Goal: Complete application form: Complete application form

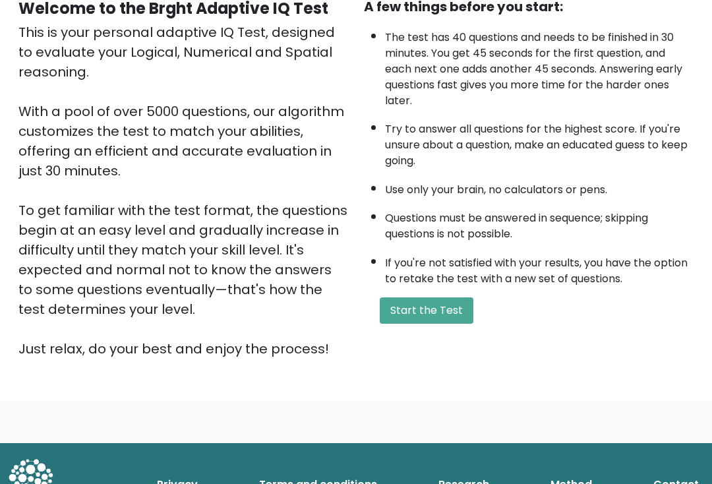
scroll to position [156, 0]
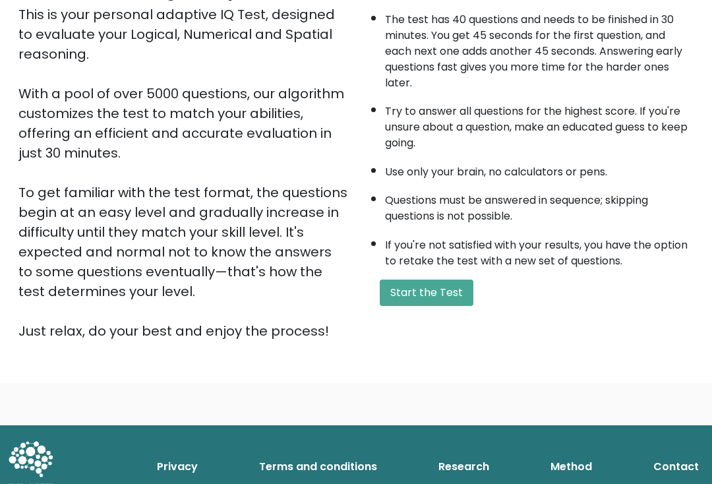
click at [441, 307] on button "Start the Test" at bounding box center [427, 293] width 94 height 26
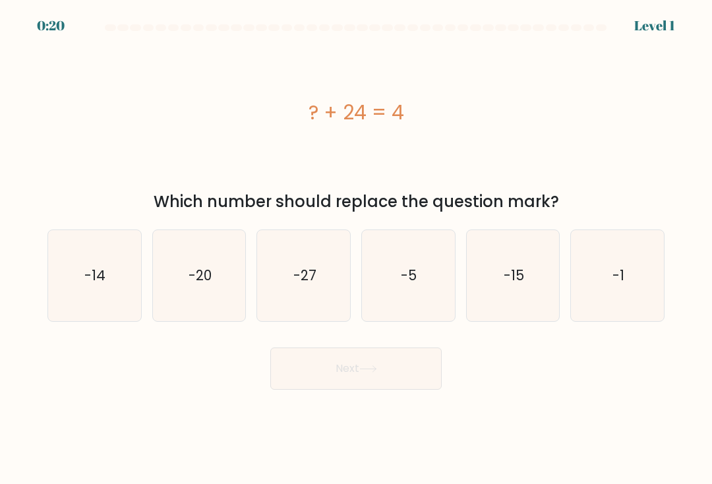
click at [216, 274] on icon "-20" at bounding box center [199, 275] width 91 height 91
click at [356, 249] on input "b. -20" at bounding box center [356, 245] width 1 height 7
radio input "true"
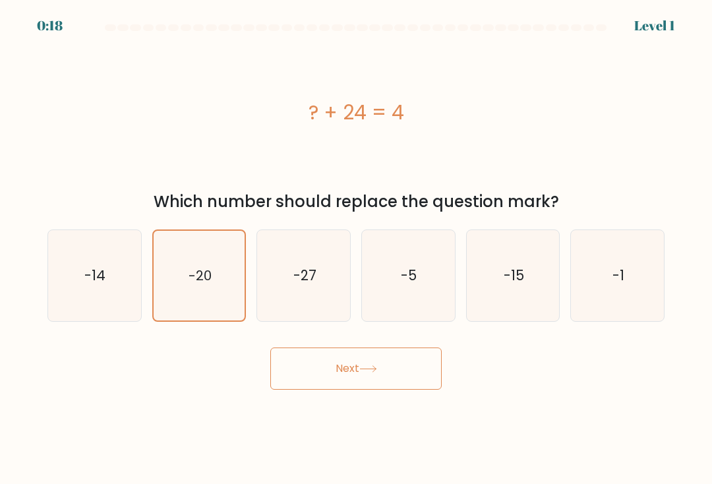
click at [393, 373] on button "Next" at bounding box center [355, 369] width 171 height 42
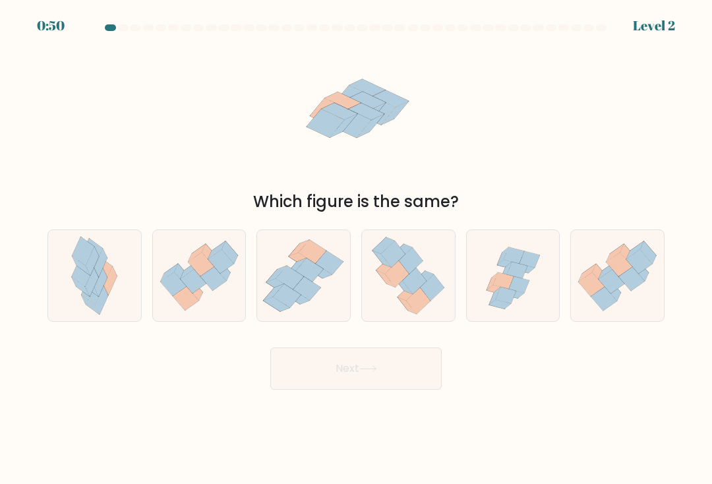
click at [516, 288] on icon at bounding box center [519, 284] width 20 height 16
click at [357, 249] on input "e." at bounding box center [356, 245] width 1 height 7
radio input "true"
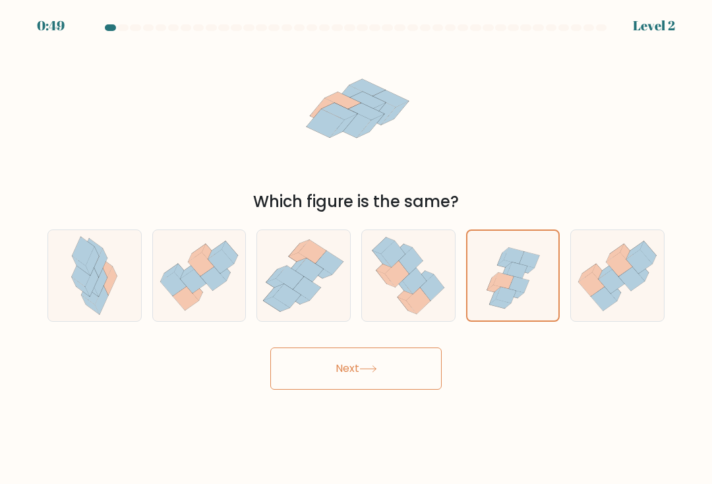
click at [386, 390] on button "Next" at bounding box center [355, 369] width 171 height 42
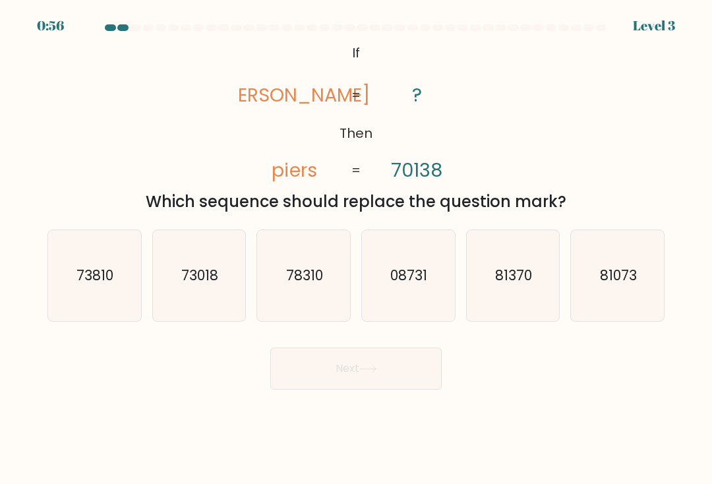
click at [206, 277] on text "73018" at bounding box center [199, 275] width 37 height 19
click at [356, 249] on input "b. 73018" at bounding box center [356, 245] width 1 height 7
radio input "true"
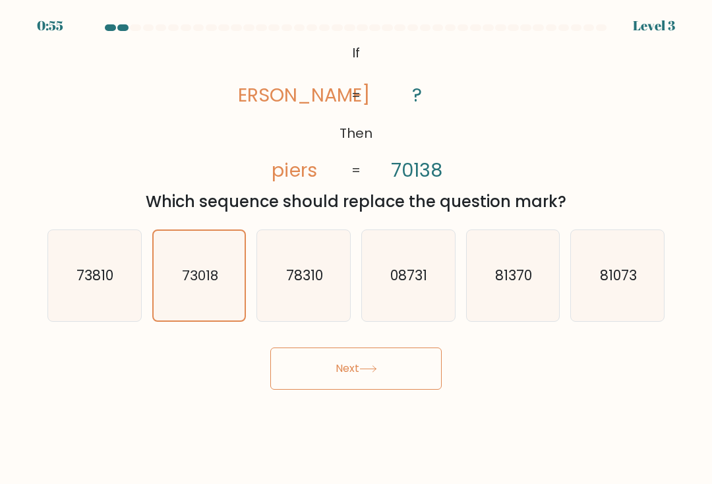
click at [385, 384] on button "Next" at bounding box center [355, 369] width 171 height 42
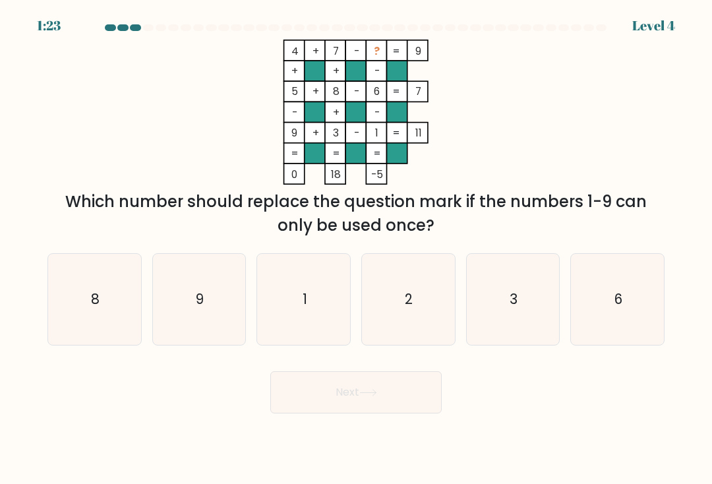
click at [418, 307] on icon "2" at bounding box center [408, 299] width 91 height 91
click at [357, 249] on input "d. 2" at bounding box center [356, 245] width 1 height 7
radio input "true"
click at [404, 396] on button "Next" at bounding box center [355, 392] width 171 height 42
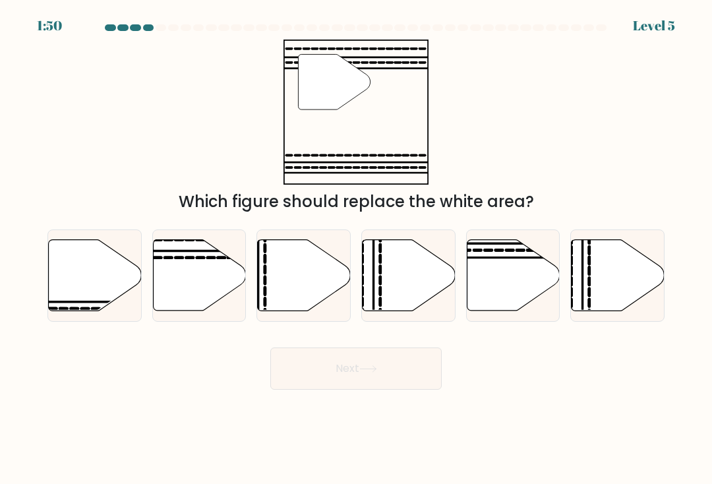
click at [520, 263] on icon at bounding box center [513, 275] width 93 height 71
click at [357, 249] on input "e." at bounding box center [356, 245] width 1 height 7
radio input "true"
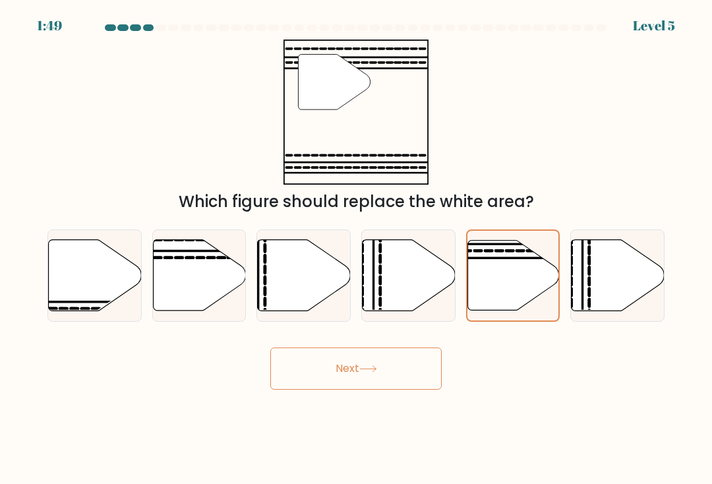
click at [377, 373] on icon at bounding box center [368, 368] width 18 height 7
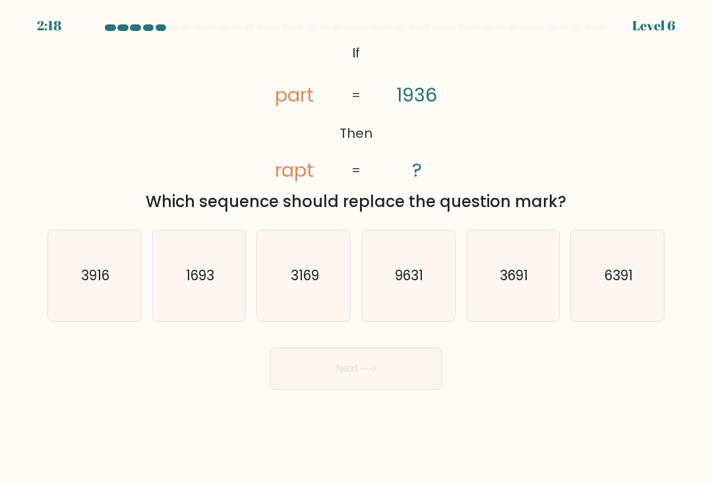
click at [102, 280] on text "3916" at bounding box center [95, 275] width 28 height 19
click at [356, 249] on input "a. 3916" at bounding box center [356, 245] width 1 height 7
radio input "true"
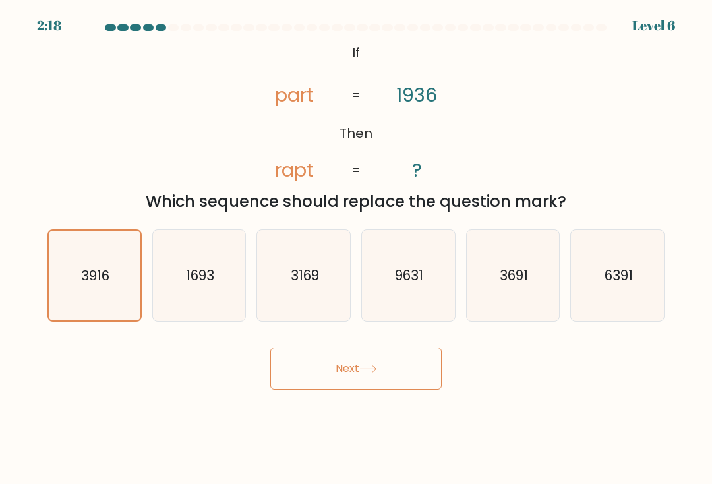
click at [385, 368] on button "Next" at bounding box center [355, 369] width 171 height 42
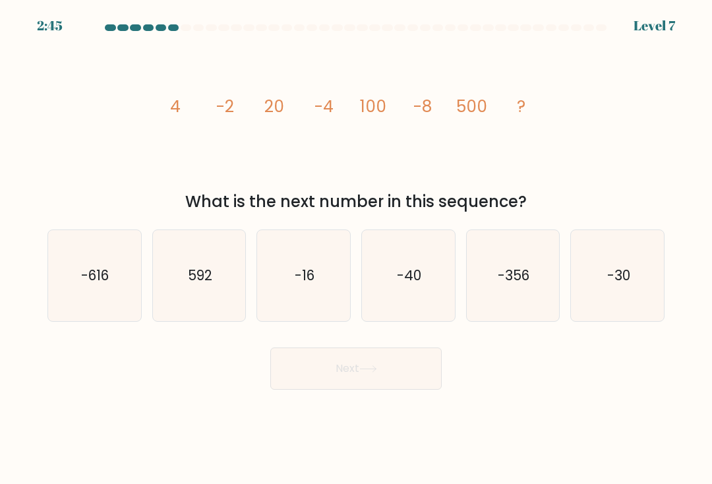
click at [319, 286] on icon "-16" at bounding box center [304, 275] width 91 height 91
click at [356, 249] on input "c. -16" at bounding box center [356, 245] width 1 height 7
radio input "true"
click at [396, 379] on button "Next" at bounding box center [355, 369] width 171 height 42
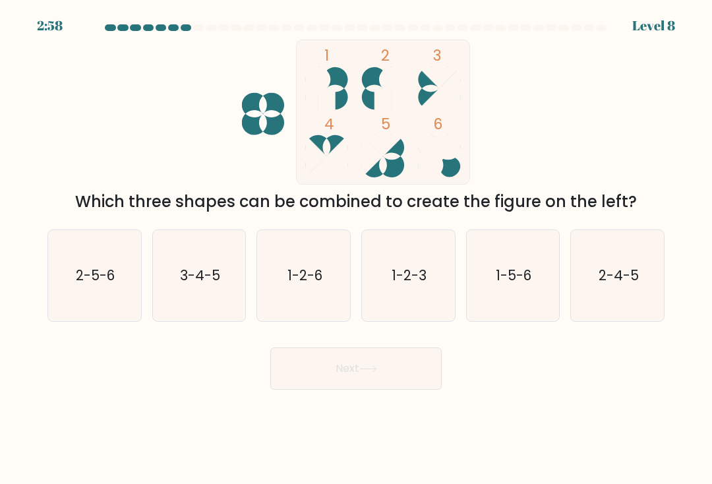
click at [376, 91] on rect at bounding box center [383, 98] width 17 height 21
click at [197, 285] on text "3-4-5" at bounding box center [200, 275] width 40 height 19
click at [356, 249] on input "b. 3-4-5" at bounding box center [356, 245] width 1 height 7
radio input "true"
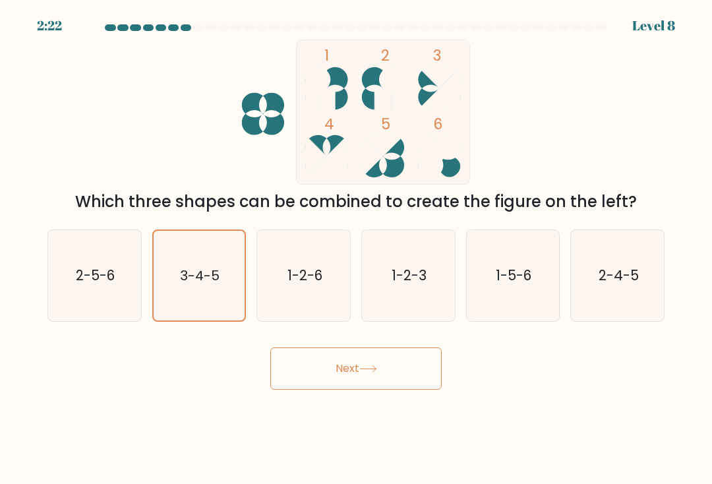
click at [375, 373] on icon at bounding box center [368, 368] width 18 height 7
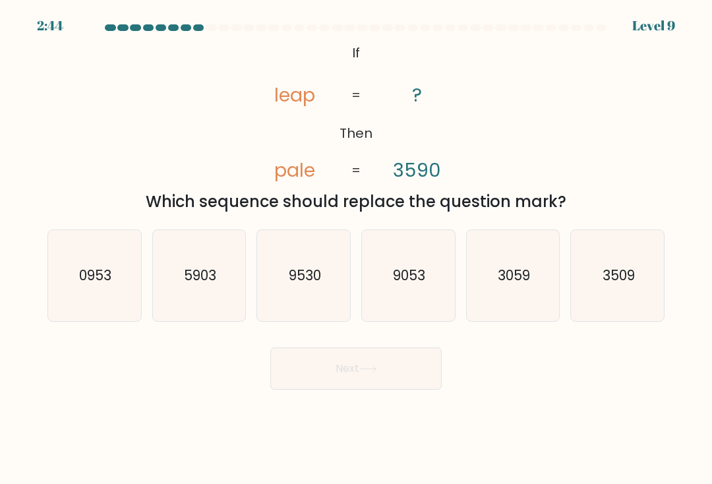
click at [534, 287] on icon "3059" at bounding box center [513, 275] width 91 height 91
click at [357, 249] on input "e. 3059" at bounding box center [356, 245] width 1 height 7
radio input "true"
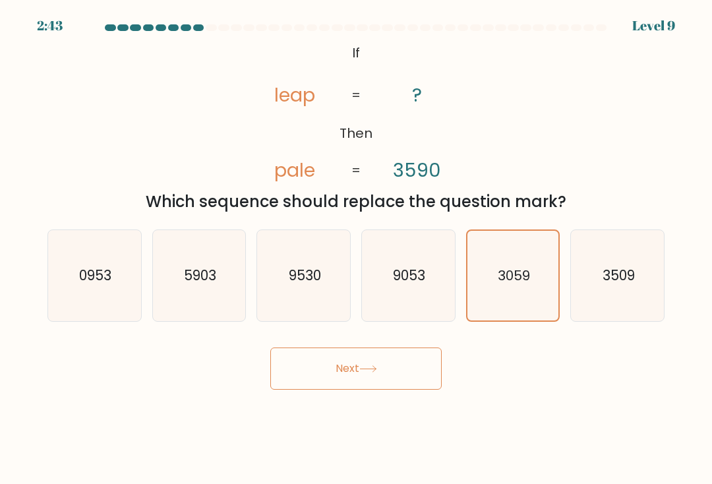
click at [398, 380] on button "Next" at bounding box center [355, 369] width 171 height 42
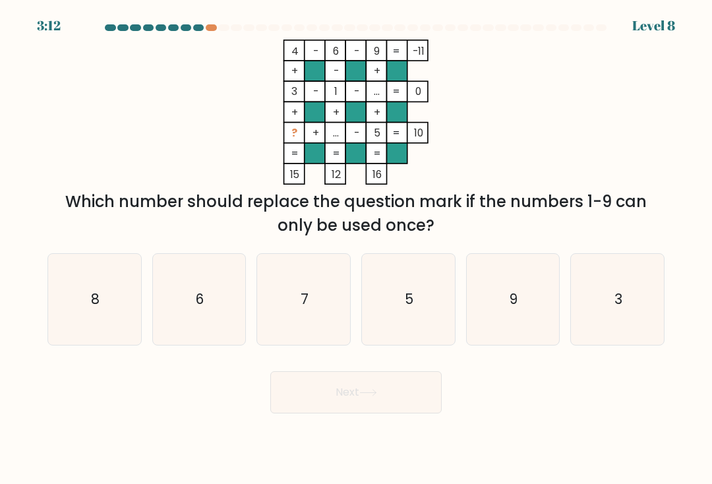
click at [423, 294] on icon "5" at bounding box center [408, 299] width 91 height 91
click at [357, 249] on input "d. 5" at bounding box center [356, 245] width 1 height 7
radio input "true"
click at [392, 401] on button "Next" at bounding box center [355, 392] width 171 height 42
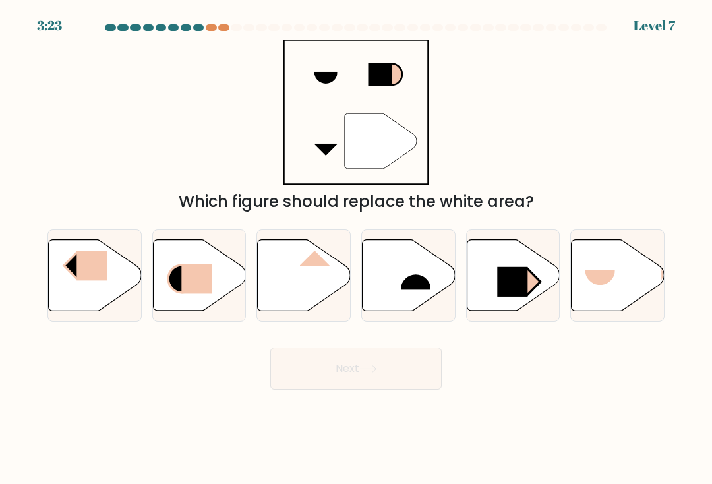
click at [619, 277] on icon at bounding box center [618, 275] width 93 height 71
click at [357, 249] on input "f." at bounding box center [356, 245] width 1 height 7
radio input "true"
click at [403, 383] on button "Next" at bounding box center [355, 369] width 171 height 42
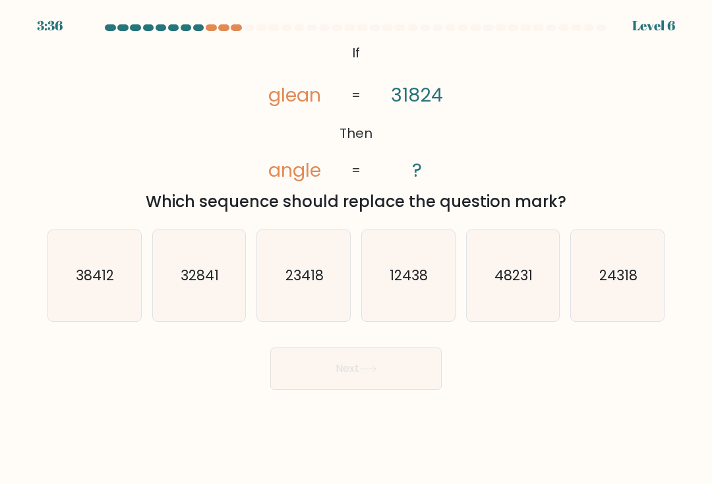
click at [629, 277] on text "24318" at bounding box center [619, 275] width 38 height 19
click at [357, 249] on input "f. 24318" at bounding box center [356, 245] width 1 height 7
radio input "true"
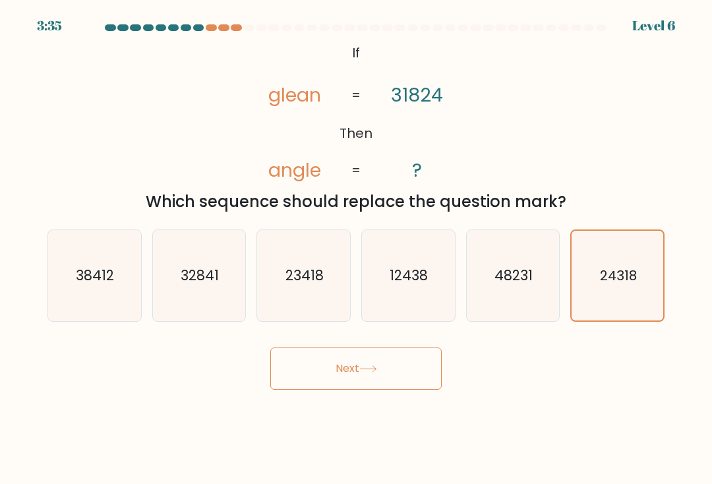
click at [383, 381] on button "Next" at bounding box center [355, 369] width 171 height 42
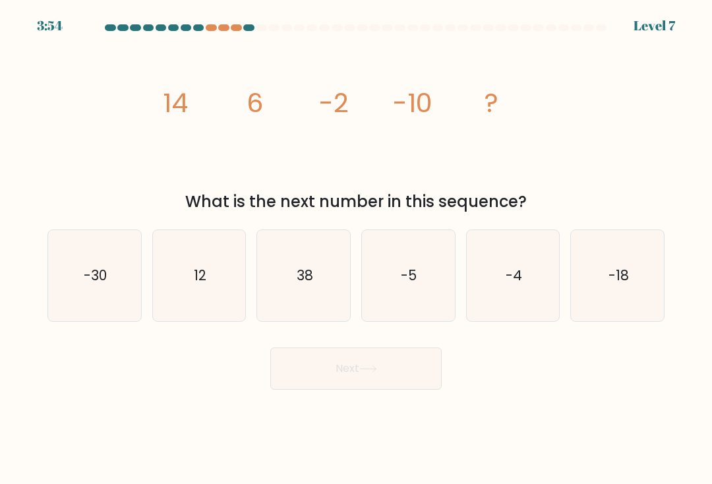
click at [626, 296] on icon "-18" at bounding box center [618, 275] width 91 height 91
click at [357, 249] on input "f. -18" at bounding box center [356, 245] width 1 height 7
radio input "true"
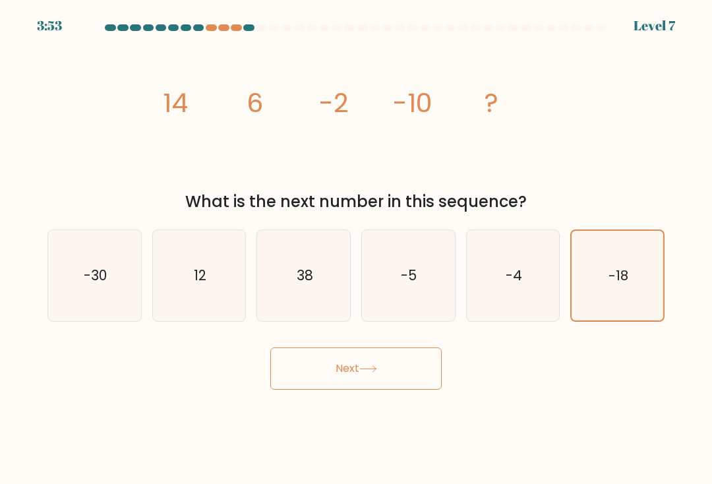
click at [394, 383] on button "Next" at bounding box center [355, 369] width 171 height 42
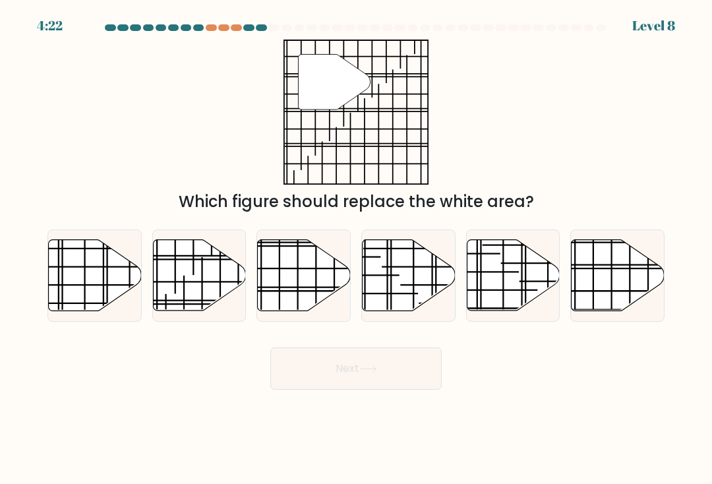
click at [619, 276] on icon at bounding box center [618, 275] width 93 height 71
click at [357, 249] on input "f." at bounding box center [356, 245] width 1 height 7
radio input "true"
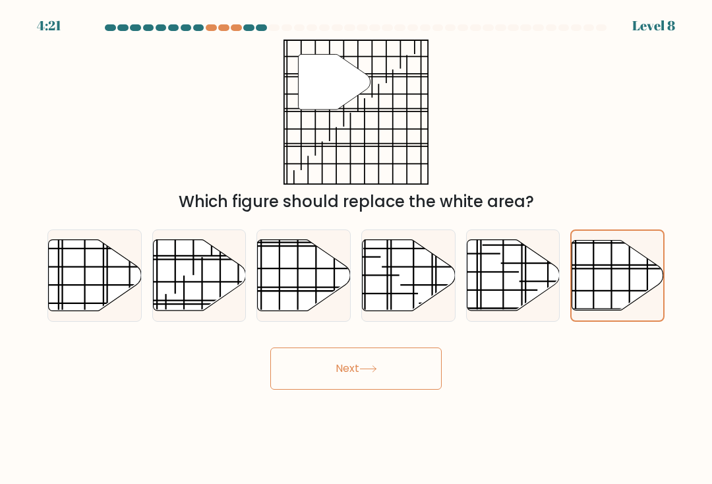
click at [391, 385] on button "Next" at bounding box center [355, 369] width 171 height 42
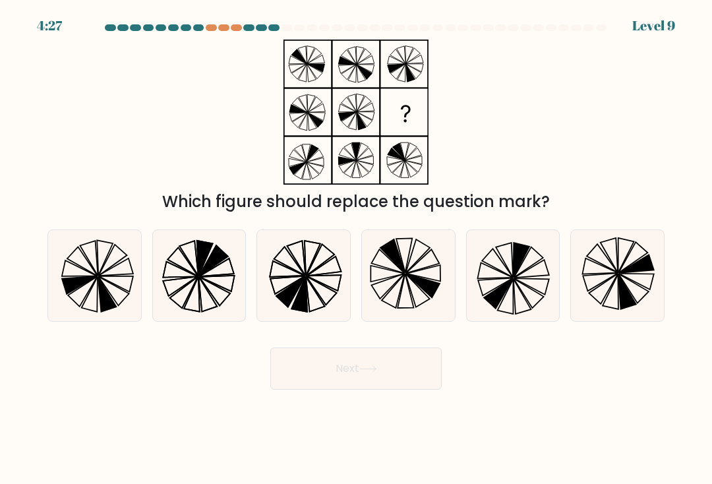
click at [416, 279] on icon at bounding box center [408, 275] width 91 height 91
click at [357, 249] on input "d." at bounding box center [356, 245] width 1 height 7
radio input "true"
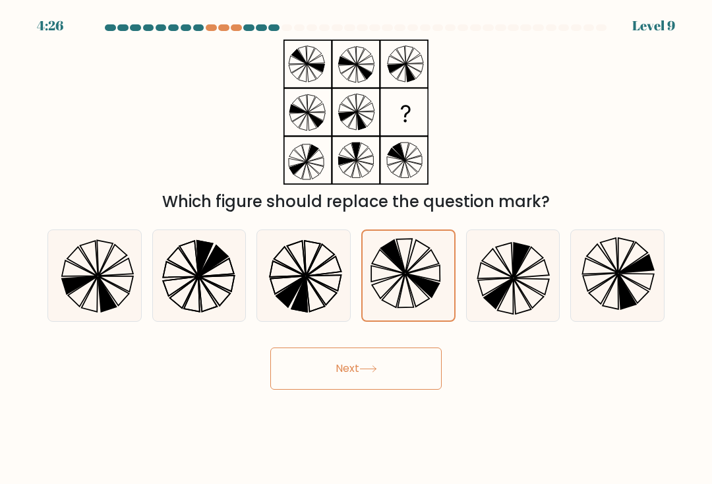
click at [394, 383] on button "Next" at bounding box center [355, 369] width 171 height 42
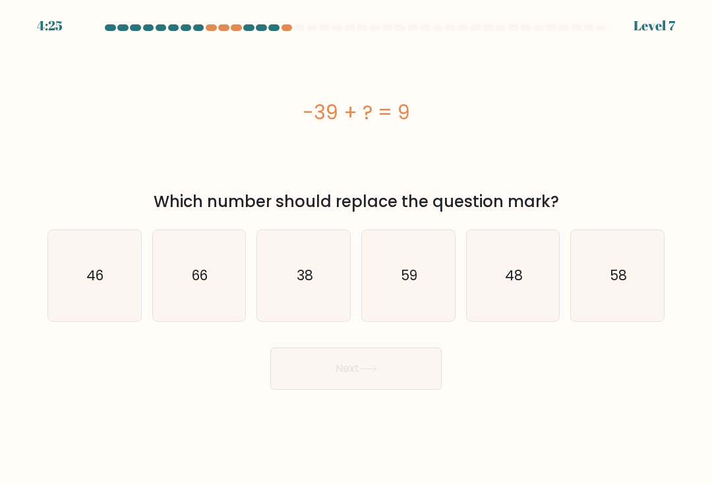
click at [528, 288] on icon "48" at bounding box center [513, 275] width 91 height 91
click at [357, 249] on input "e. 48" at bounding box center [356, 245] width 1 height 7
radio input "true"
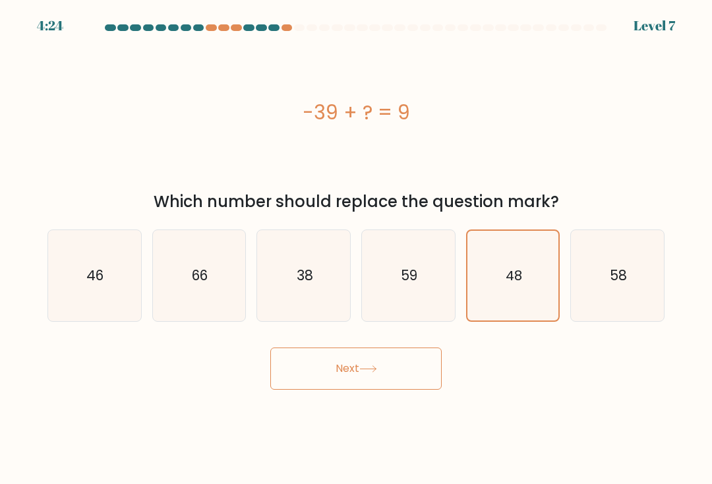
click at [388, 382] on button "Next" at bounding box center [355, 369] width 171 height 42
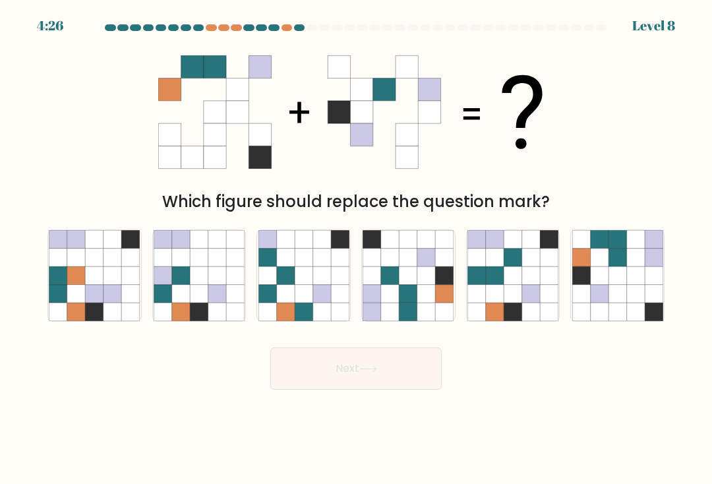
click at [530, 277] on icon at bounding box center [531, 275] width 18 height 18
click at [357, 249] on input "e." at bounding box center [356, 245] width 1 height 7
radio input "true"
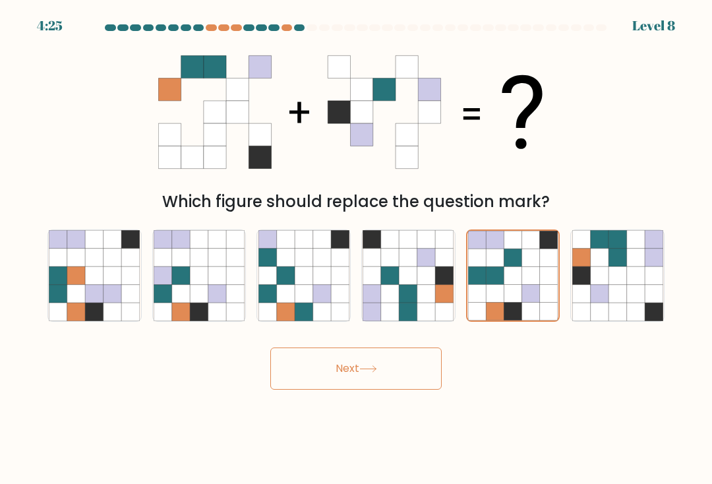
click at [384, 375] on button "Next" at bounding box center [355, 369] width 171 height 42
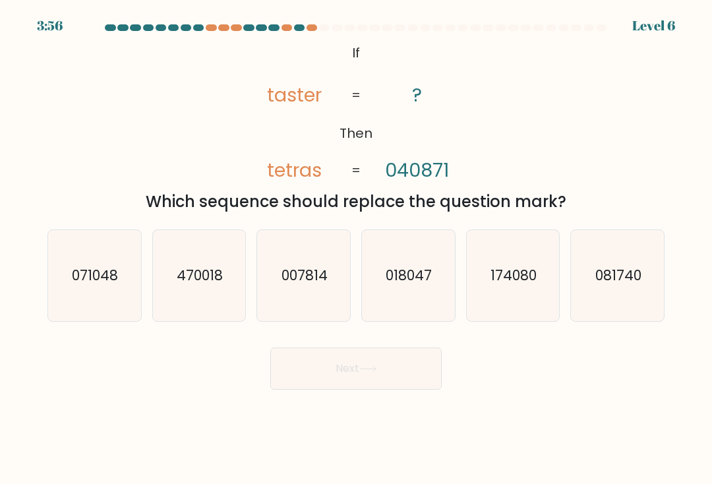
scroll to position [1, 0]
click at [96, 280] on text "071048" at bounding box center [96, 275] width 46 height 19
click at [356, 249] on input "a. 071048" at bounding box center [356, 245] width 1 height 7
radio input "true"
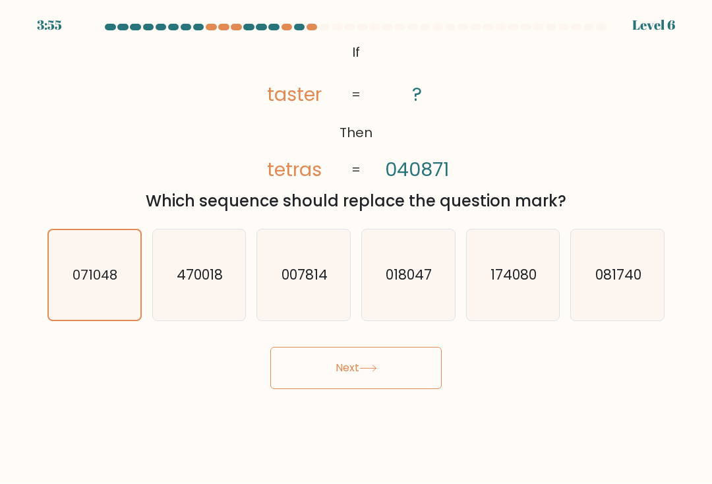
click at [367, 367] on button "Next" at bounding box center [355, 369] width 171 height 42
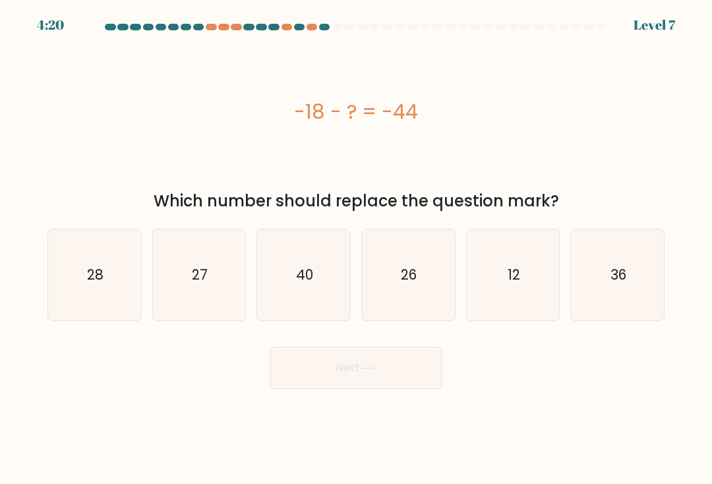
click at [412, 276] on text "26" at bounding box center [410, 275] width 16 height 19
click at [357, 249] on input "d. 26" at bounding box center [356, 245] width 1 height 7
radio input "true"
click at [384, 390] on button "Next" at bounding box center [355, 369] width 171 height 42
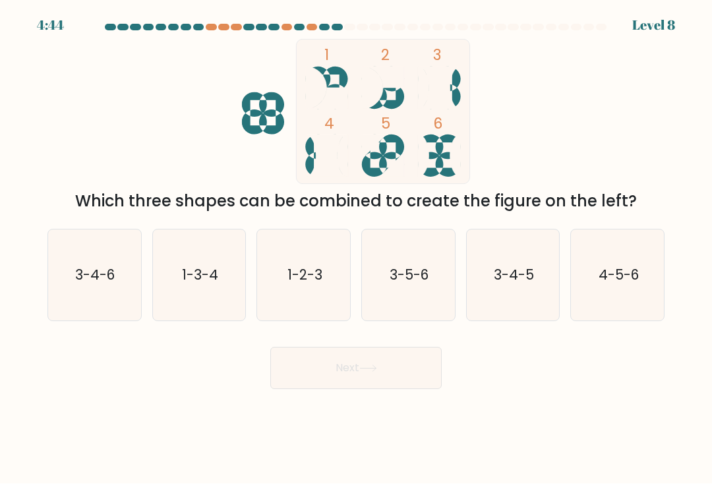
click at [94, 280] on text "3-4-6" at bounding box center [96, 275] width 40 height 19
click at [356, 249] on input "a. 3-4-6" at bounding box center [356, 245] width 1 height 7
radio input "true"
click at [373, 365] on button "Next" at bounding box center [355, 369] width 171 height 42
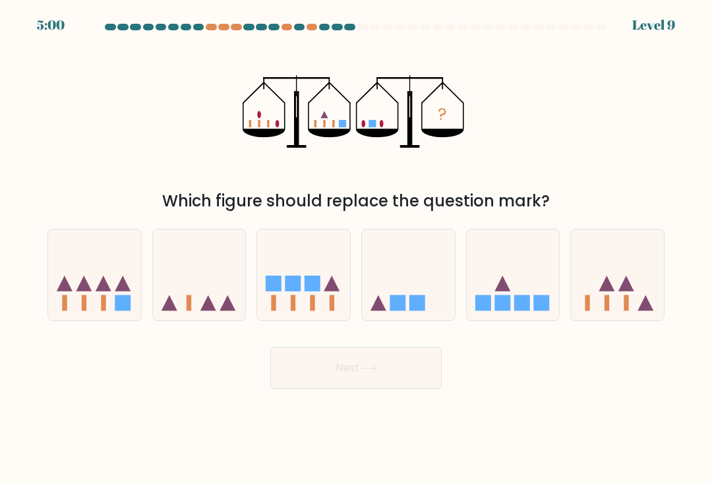
click at [620, 285] on icon at bounding box center [617, 275] width 93 height 77
click at [357, 249] on input "f." at bounding box center [356, 245] width 1 height 7
radio input "true"
click at [397, 375] on button "Next" at bounding box center [355, 369] width 171 height 42
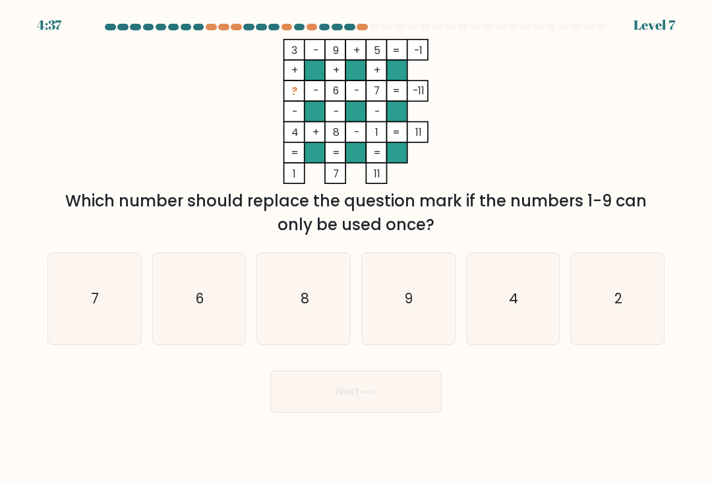
click at [521, 299] on icon "4" at bounding box center [513, 299] width 91 height 91
click at [357, 249] on input "e. 4" at bounding box center [356, 245] width 1 height 7
radio input "true"
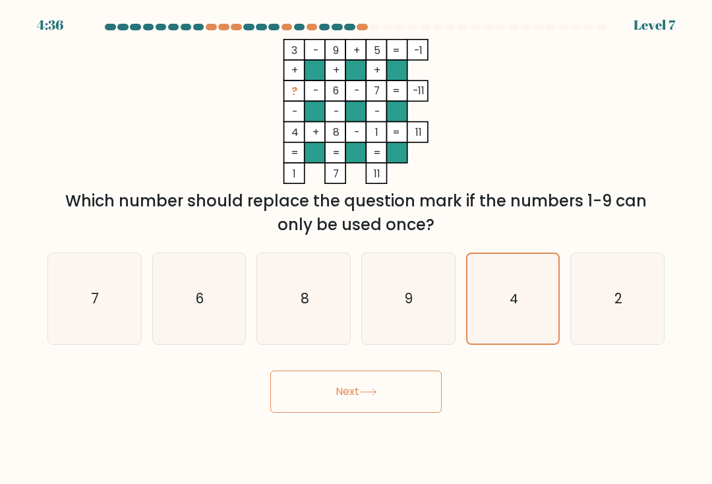
click at [381, 400] on button "Next" at bounding box center [355, 392] width 171 height 42
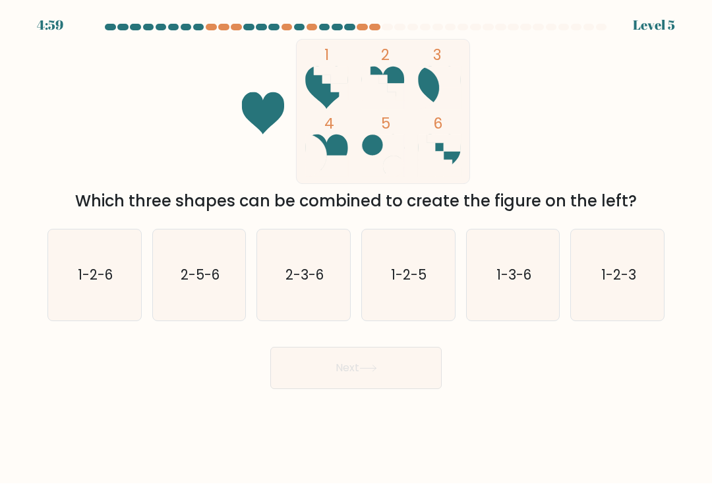
click at [115, 255] on icon "1-2-6" at bounding box center [94, 275] width 91 height 91
click at [356, 249] on input "a. 1-2-6" at bounding box center [356, 245] width 1 height 7
radio input "true"
click at [387, 376] on button "Next" at bounding box center [355, 369] width 171 height 42
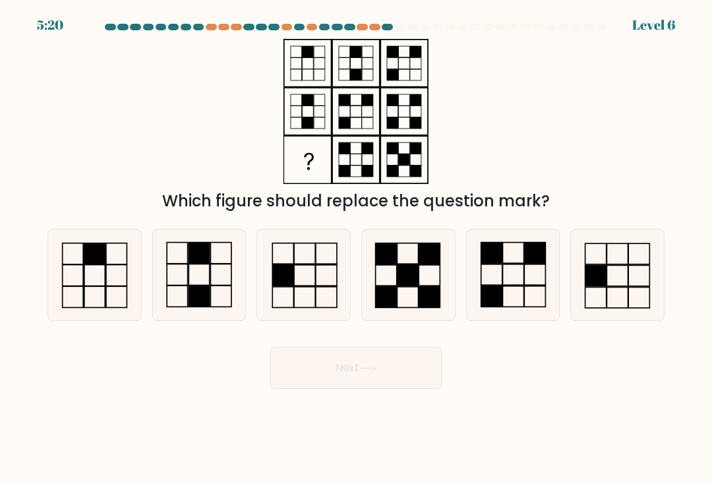
click at [518, 281] on icon at bounding box center [513, 275] width 91 height 91
click at [357, 249] on input "e." at bounding box center [356, 245] width 1 height 7
radio input "true"
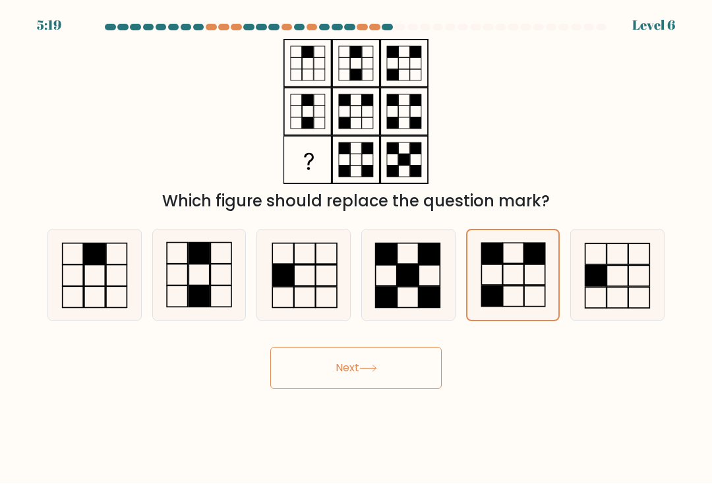
click at [377, 373] on icon at bounding box center [368, 368] width 18 height 7
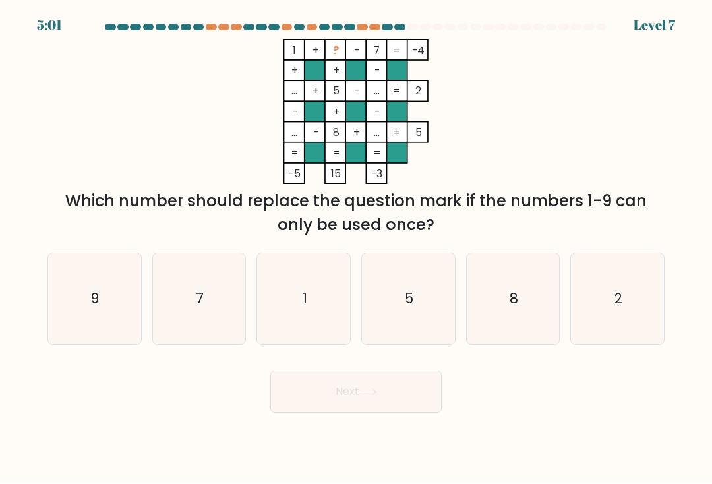
click at [94, 293] on icon "9" at bounding box center [94, 299] width 91 height 91
click at [356, 249] on input "a. 9" at bounding box center [356, 245] width 1 height 7
radio input "true"
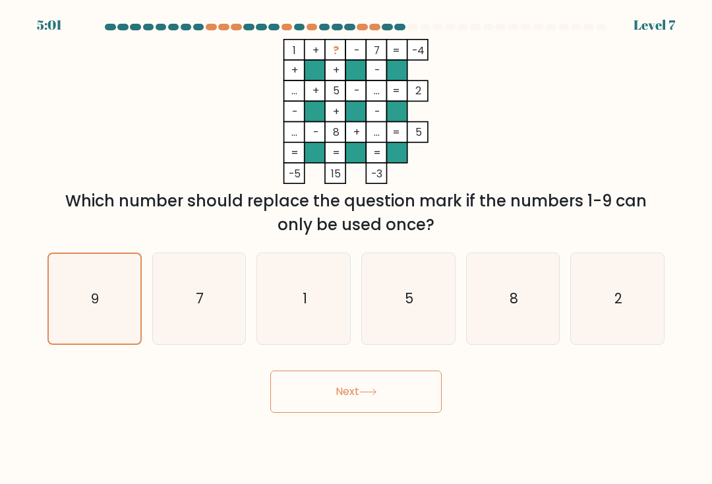
click at [373, 394] on button "Next" at bounding box center [355, 392] width 171 height 42
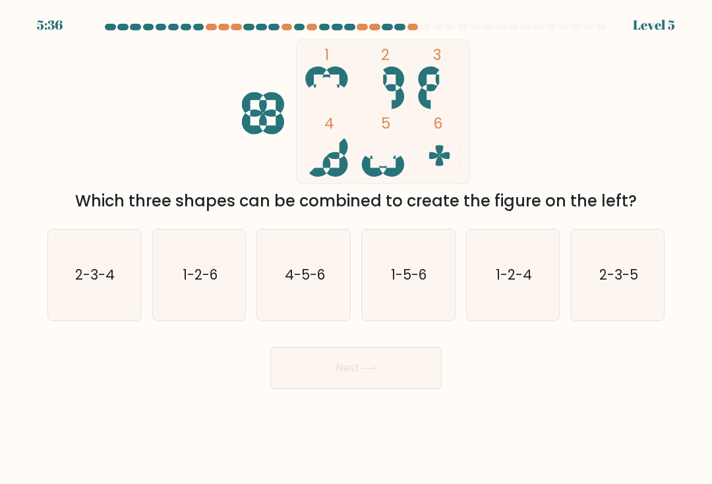
click at [425, 280] on text "1-5-6" at bounding box center [410, 275] width 36 height 19
click at [357, 249] on input "d. 1-5-6" at bounding box center [356, 245] width 1 height 7
radio input "true"
click at [405, 387] on button "Next" at bounding box center [355, 369] width 171 height 42
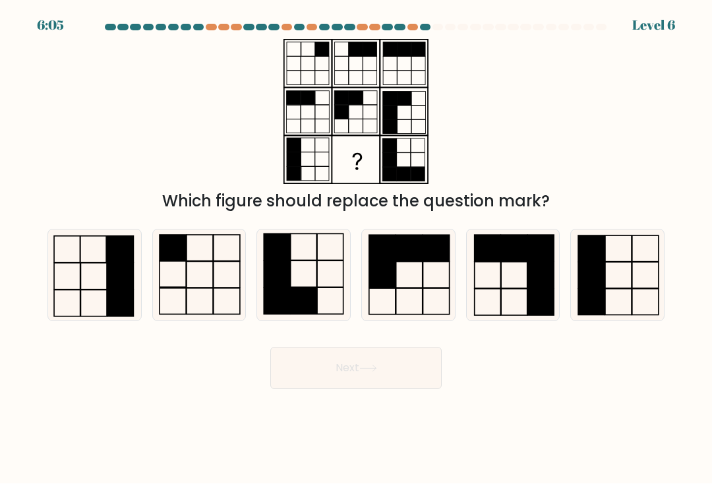
click at [408, 279] on icon at bounding box center [408, 275] width 91 height 91
click at [357, 249] on input "d." at bounding box center [356, 245] width 1 height 7
radio input "true"
click at [397, 390] on button "Next" at bounding box center [355, 369] width 171 height 42
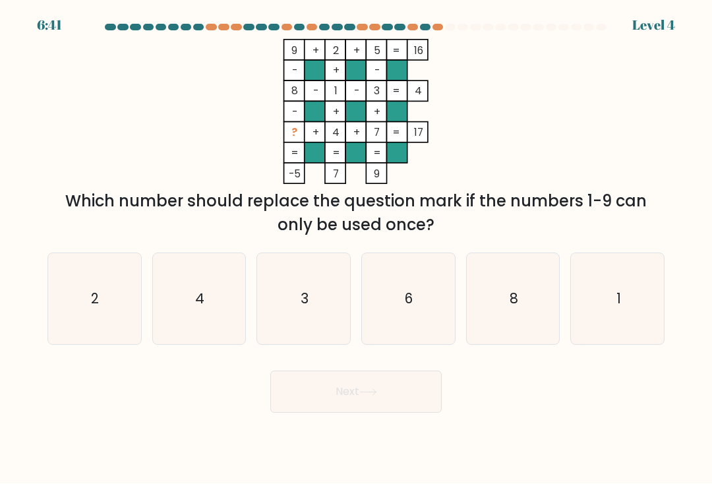
click at [420, 303] on icon "6" at bounding box center [408, 299] width 91 height 91
click at [357, 249] on input "d. 6" at bounding box center [356, 245] width 1 height 7
radio input "true"
click at [412, 400] on button "Next" at bounding box center [355, 392] width 171 height 42
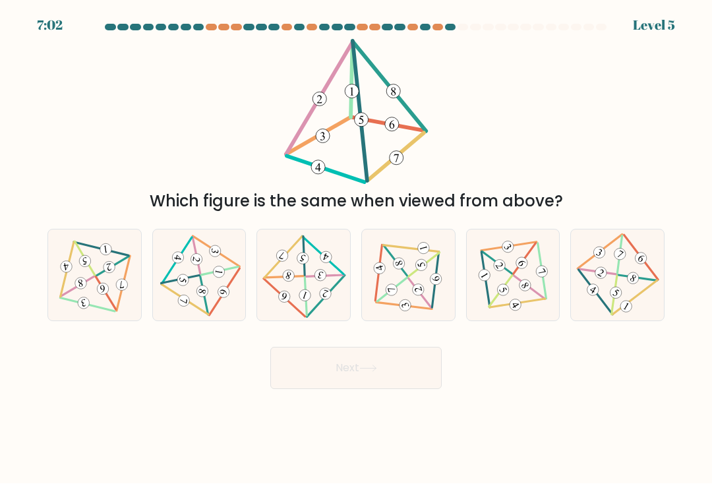
click at [206, 292] on icon at bounding box center [199, 275] width 75 height 73
click at [356, 249] on input "b." at bounding box center [356, 245] width 1 height 7
radio input "true"
click at [394, 379] on button "Next" at bounding box center [355, 369] width 171 height 42
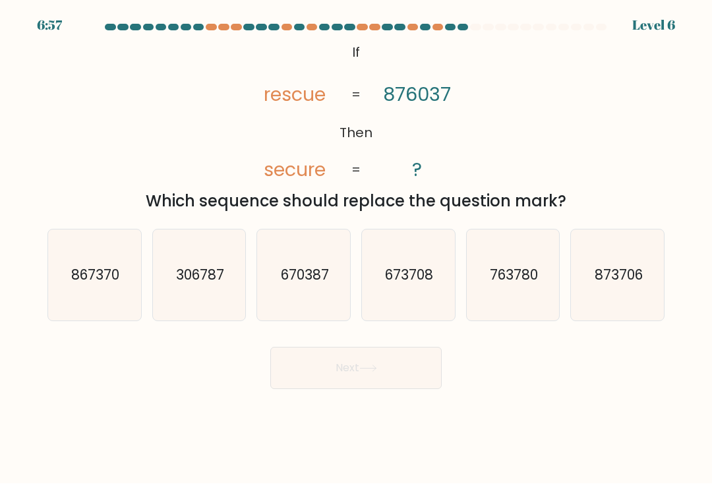
click at [317, 280] on text "670387" at bounding box center [305, 275] width 48 height 19
click at [356, 249] on input "c. 670387" at bounding box center [356, 245] width 1 height 7
radio input "true"
click at [404, 377] on button "Next" at bounding box center [355, 369] width 171 height 42
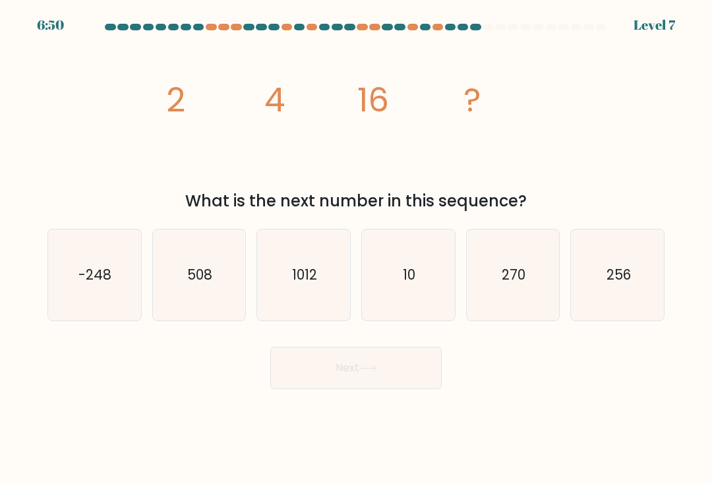
click at [619, 273] on text "256" at bounding box center [618, 275] width 24 height 19
click at [357, 249] on input "f. 256" at bounding box center [356, 245] width 1 height 7
radio input "true"
click at [343, 371] on button "Next" at bounding box center [355, 369] width 171 height 42
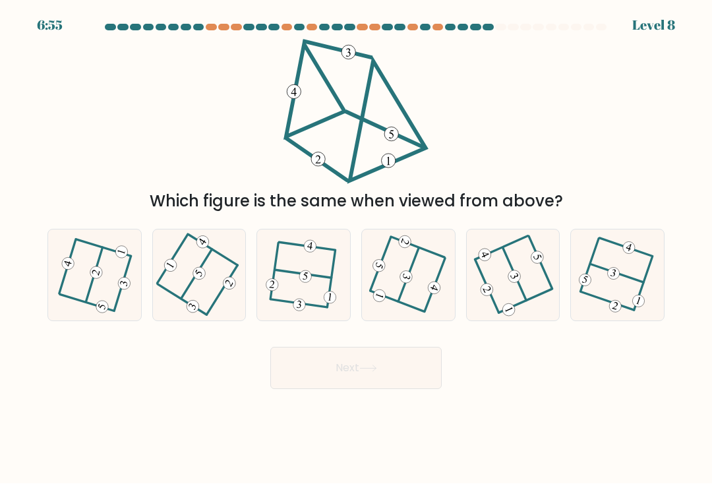
click at [183, 262] on icon at bounding box center [199, 275] width 73 height 73
click at [356, 249] on input "b." at bounding box center [356, 245] width 1 height 7
radio input "true"
click at [351, 369] on button "Next" at bounding box center [355, 369] width 171 height 42
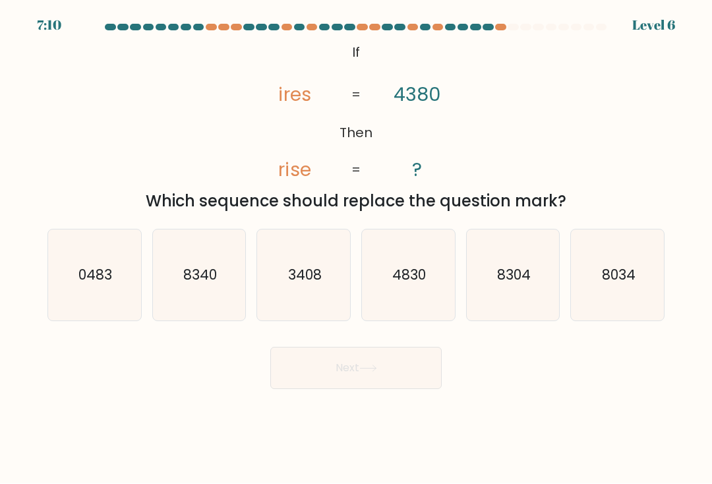
click at [278, 272] on icon "3408" at bounding box center [304, 275] width 91 height 91
click at [356, 249] on input "c. 3408" at bounding box center [356, 245] width 1 height 7
radio input "true"
click at [348, 359] on button "Next" at bounding box center [355, 369] width 171 height 42
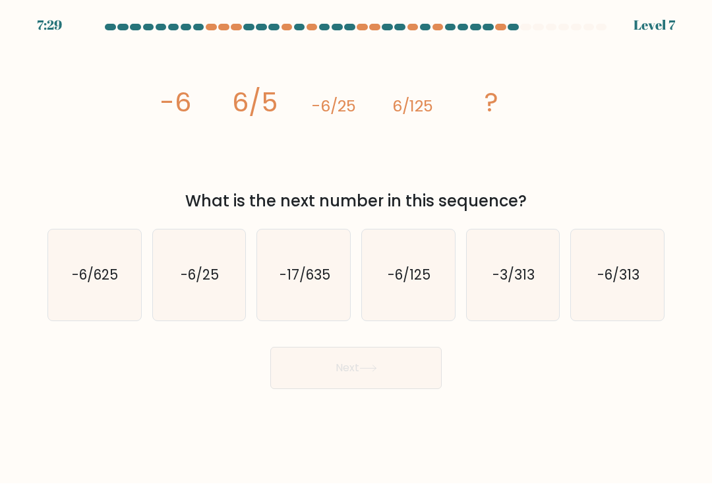
click at [84, 274] on text "-6/625" at bounding box center [96, 275] width 46 height 19
click at [356, 249] on input "a. -6/625" at bounding box center [356, 245] width 1 height 7
radio input "true"
click at [378, 380] on button "Next" at bounding box center [355, 369] width 171 height 42
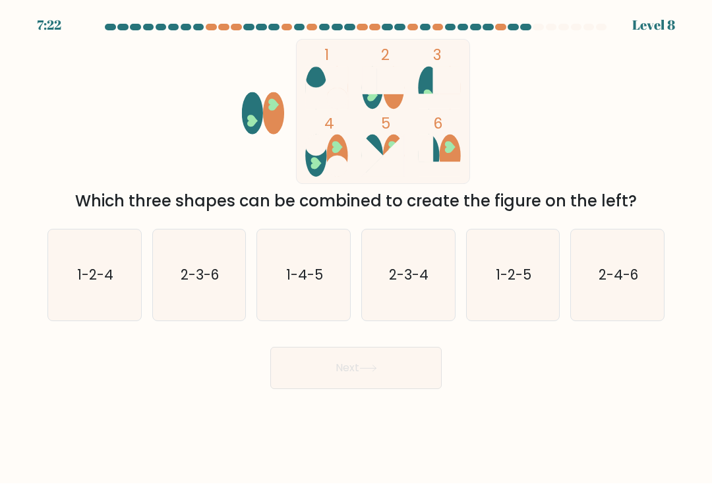
click at [181, 264] on icon "2-3-6" at bounding box center [199, 275] width 91 height 91
click at [356, 249] on input "b. 2-3-6" at bounding box center [356, 245] width 1 height 7
radio input "true"
click at [358, 366] on button "Next" at bounding box center [355, 369] width 171 height 42
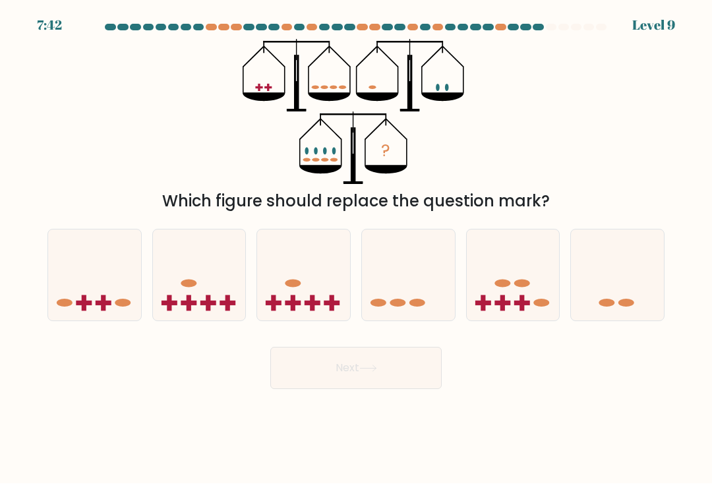
click at [77, 284] on icon at bounding box center [94, 275] width 93 height 77
click at [356, 249] on input "a." at bounding box center [356, 245] width 1 height 7
radio input "true"
click at [362, 376] on button "Next" at bounding box center [355, 369] width 171 height 42
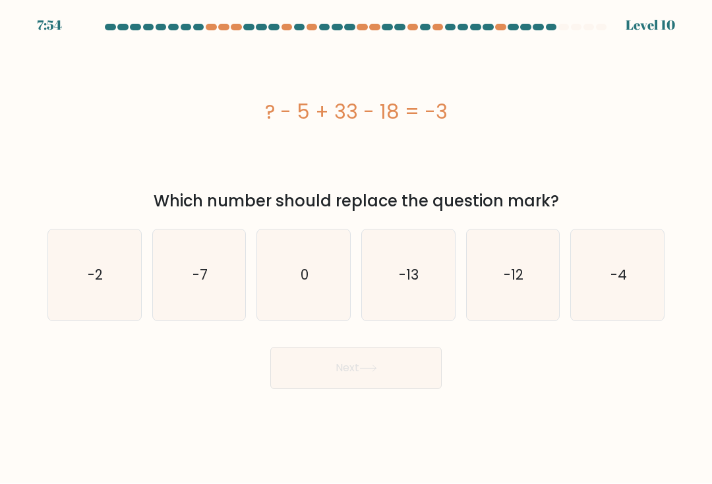
click at [421, 259] on icon "-13" at bounding box center [408, 275] width 91 height 91
click at [357, 249] on input "d. -13" at bounding box center [356, 245] width 1 height 7
radio input "true"
click at [410, 381] on button "Next" at bounding box center [355, 369] width 171 height 42
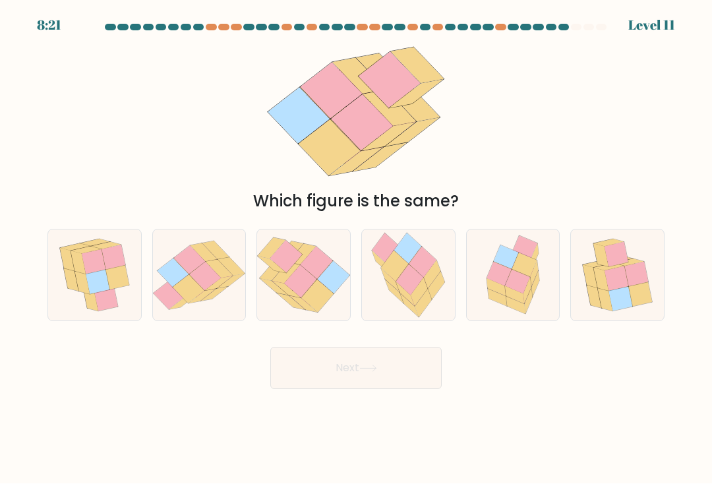
click at [627, 266] on icon at bounding box center [629, 262] width 30 height 7
click at [357, 249] on input "f." at bounding box center [356, 245] width 1 height 7
radio input "true"
click at [387, 389] on button "Next" at bounding box center [355, 369] width 171 height 42
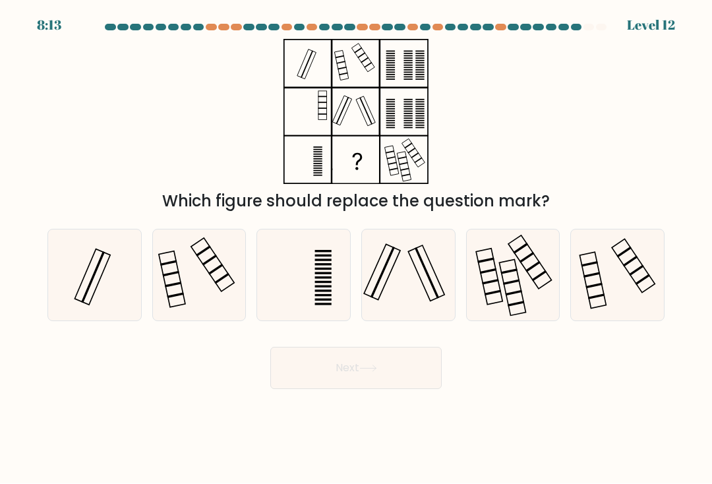
click at [617, 290] on icon at bounding box center [618, 275] width 91 height 91
click at [357, 249] on input "f." at bounding box center [356, 245] width 1 height 7
radio input "true"
click at [399, 379] on button "Next" at bounding box center [355, 369] width 171 height 42
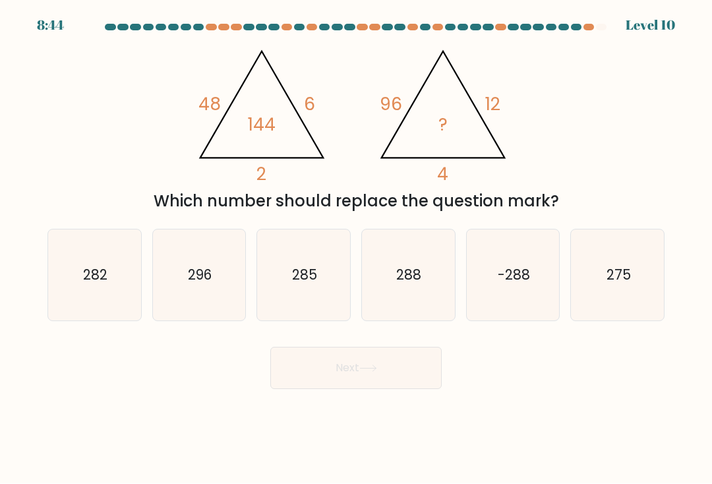
click at [419, 280] on text "288" at bounding box center [409, 275] width 25 height 19
click at [357, 249] on input "d. 288" at bounding box center [356, 245] width 1 height 7
radio input "true"
click at [387, 384] on button "Next" at bounding box center [355, 369] width 171 height 42
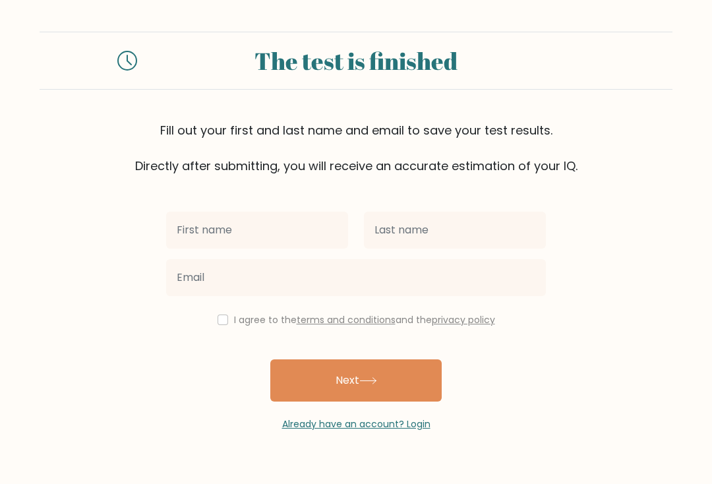
click at [394, 387] on button "Next" at bounding box center [355, 380] width 171 height 42
